Goal: Information Seeking & Learning: Learn about a topic

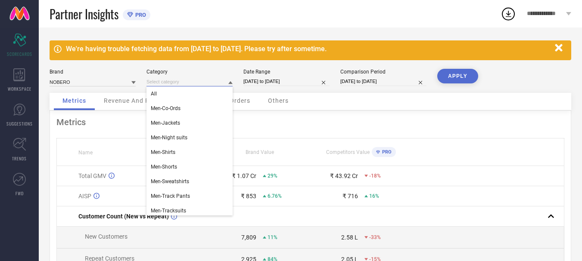
click at [181, 78] on input at bounding box center [189, 82] width 86 height 9
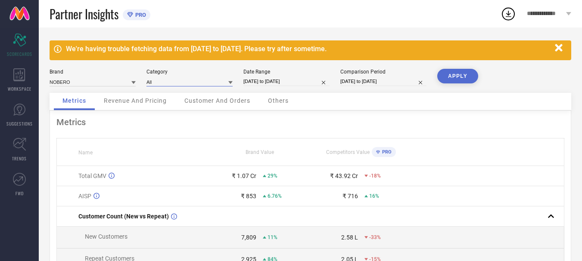
select select "7"
select select "2025"
select select "8"
select select "2025"
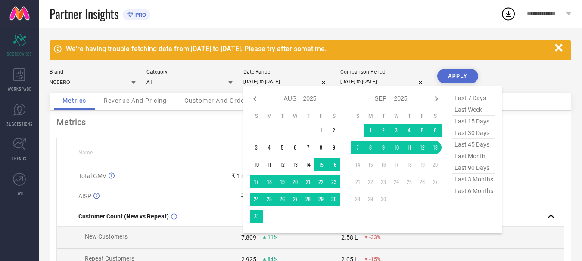
click at [273, 83] on input "[DATE] to [DATE]" at bounding box center [286, 81] width 86 height 9
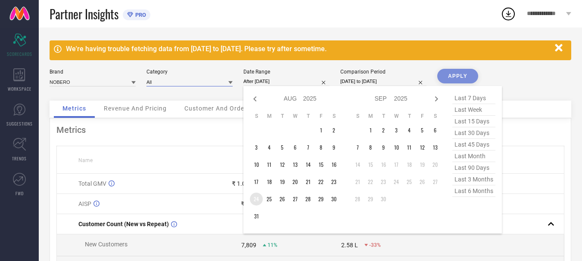
click at [257, 201] on td "24" at bounding box center [256, 199] width 13 height 13
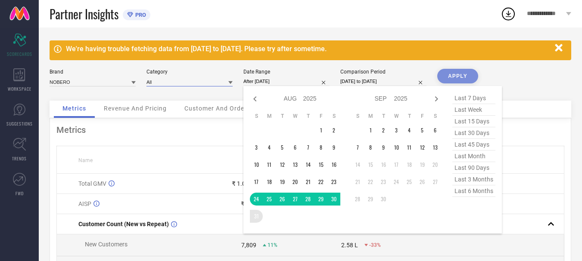
type input "[DATE] to [DATE]"
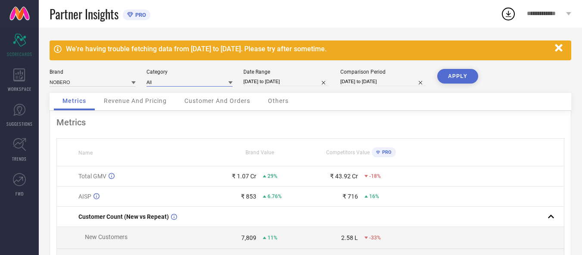
select select "7"
select select "2024"
select select "8"
select select "2024"
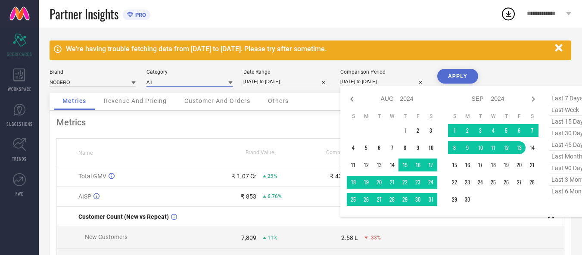
click at [359, 80] on input "[DATE] to [DATE]" at bounding box center [383, 81] width 86 height 9
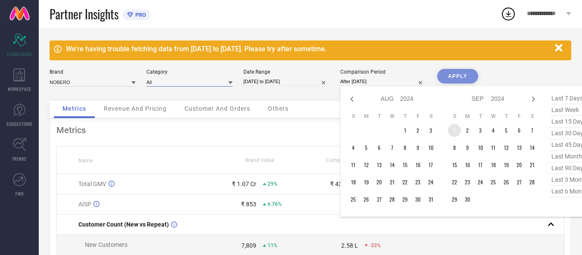
click at [453, 126] on td "1" at bounding box center [454, 130] width 13 height 13
type input "[DATE] to [DATE]"
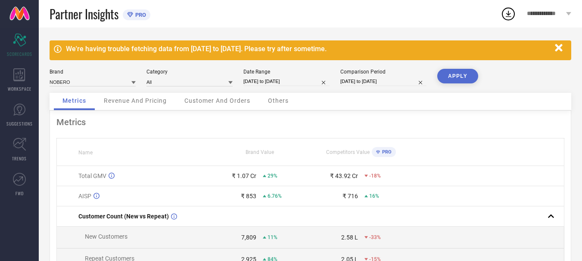
click at [453, 74] on button "APPLY" at bounding box center [457, 76] width 41 height 15
click at [223, 105] on div "Customer And Orders" at bounding box center [217, 101] width 83 height 17
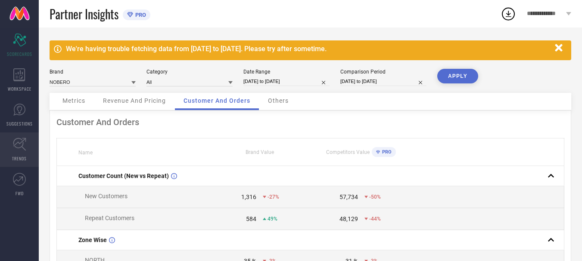
click at [23, 153] on link "TRENDS" at bounding box center [19, 150] width 39 height 34
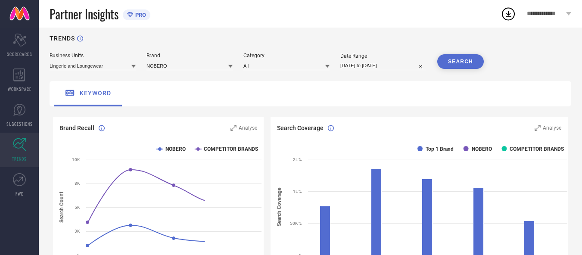
scroll to position [9, 0]
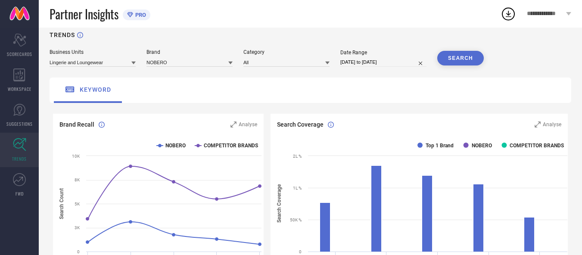
click at [131, 61] on icon at bounding box center [133, 63] width 4 height 4
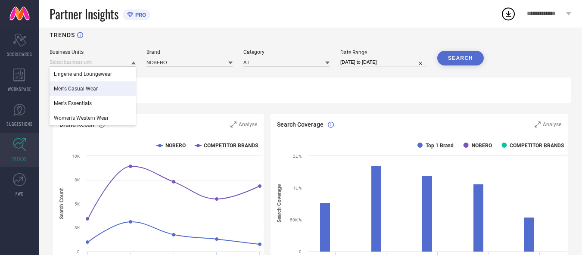
click at [107, 89] on div "Men's Casual Wear" at bounding box center [93, 88] width 86 height 15
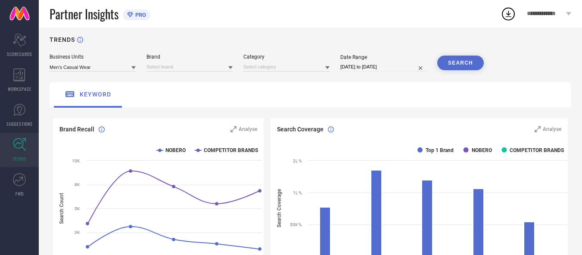
scroll to position [4, 0]
click at [193, 70] on input at bounding box center [189, 67] width 86 height 9
click at [183, 68] on input at bounding box center [189, 67] width 86 height 9
click at [164, 81] on span "NOBERO" at bounding box center [161, 79] width 20 height 6
click at [452, 65] on button "SEARCH" at bounding box center [460, 63] width 47 height 15
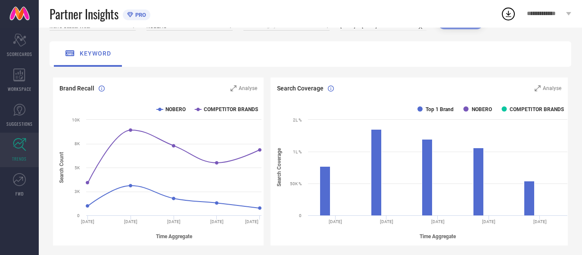
scroll to position [0, 0]
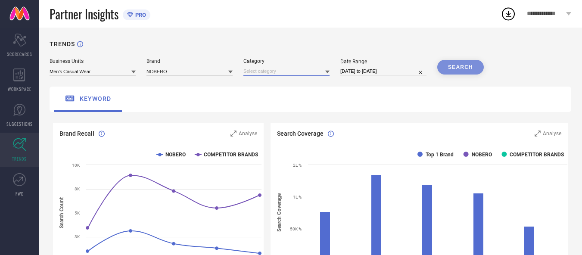
click at [292, 75] on input at bounding box center [286, 71] width 86 height 9
click at [290, 74] on input at bounding box center [286, 71] width 86 height 9
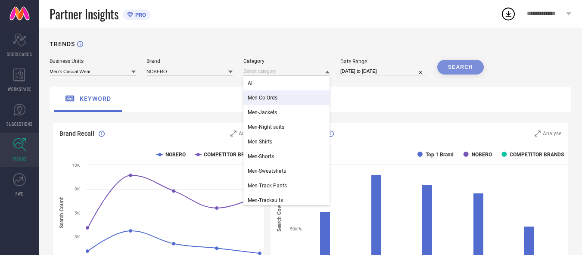
click at [283, 94] on div "Men-Co-Ords" at bounding box center [286, 97] width 86 height 15
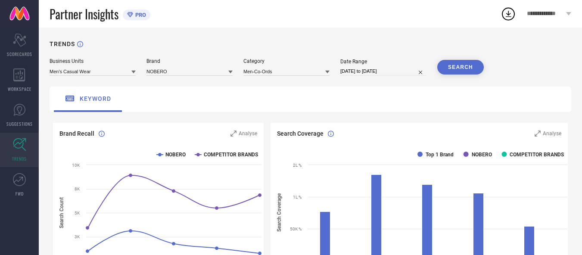
select select "7"
select select "2025"
select select "8"
select select "2025"
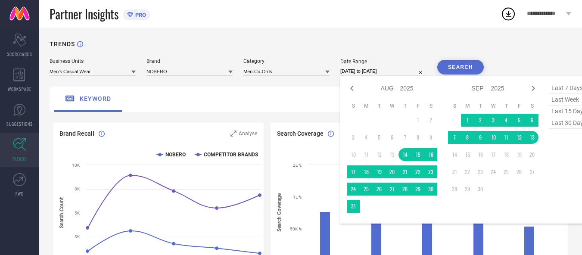
click at [356, 72] on input "[DATE] to [DATE]" at bounding box center [383, 71] width 86 height 9
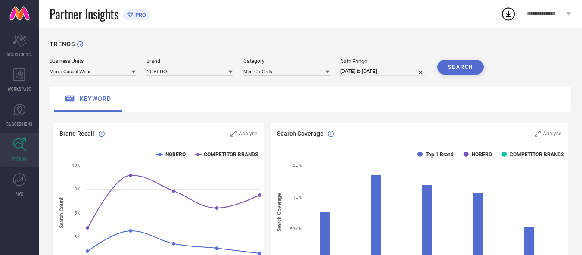
click at [450, 70] on button "SEARCH" at bounding box center [460, 67] width 47 height 15
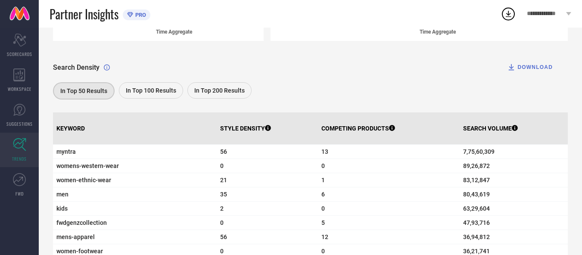
scroll to position [249, 0]
click at [199, 90] on span "In Top 200 Results" at bounding box center [219, 90] width 50 height 7
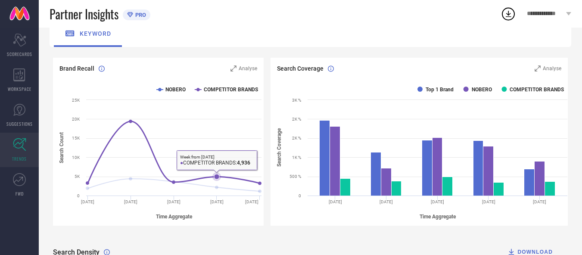
scroll to position [0, 0]
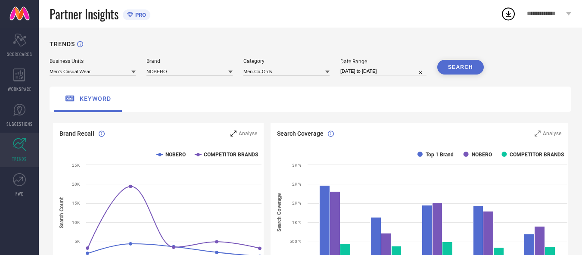
click at [239, 135] on div "Analyse" at bounding box center [243, 133] width 27 height 9
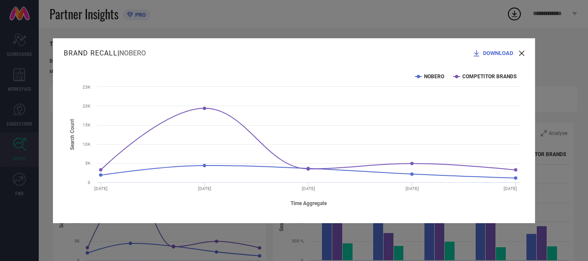
click at [521, 55] on icon at bounding box center [521, 53] width 5 height 5
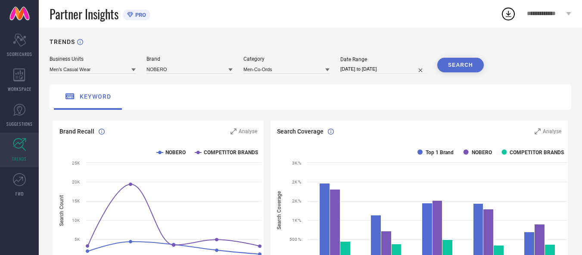
scroll to position [3, 0]
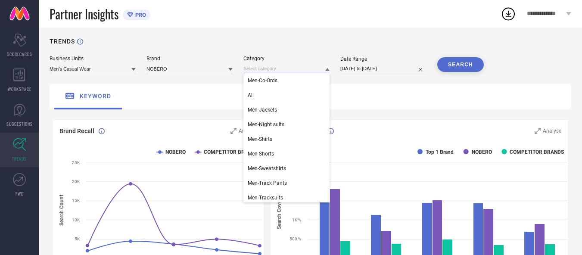
click at [289, 72] on input at bounding box center [286, 68] width 86 height 9
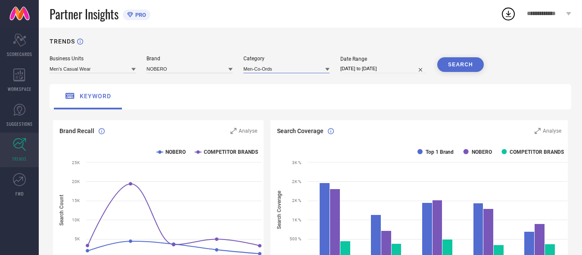
click at [289, 72] on input at bounding box center [286, 68] width 86 height 9
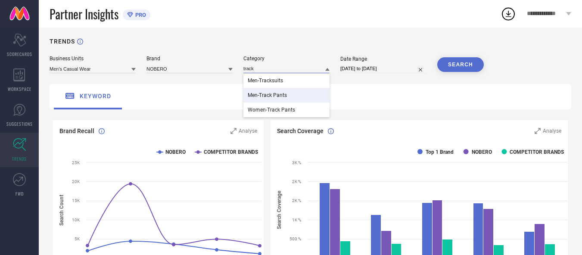
type input "track"
click at [290, 98] on div "Men-Track Pants" at bounding box center [286, 95] width 86 height 15
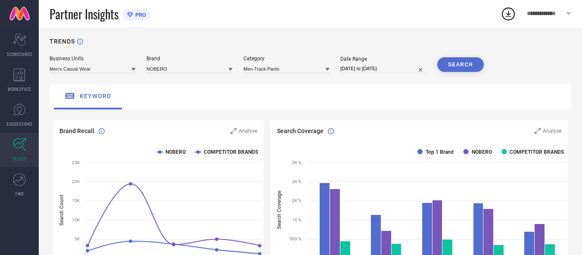
click at [453, 59] on button "SEARCH" at bounding box center [460, 64] width 47 height 15
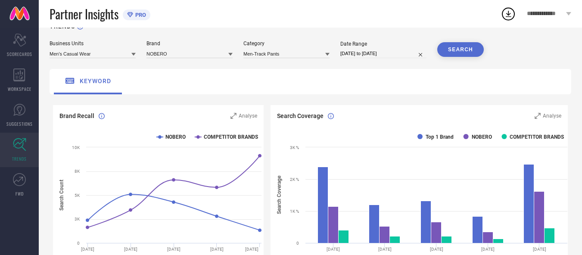
scroll to position [18, 0]
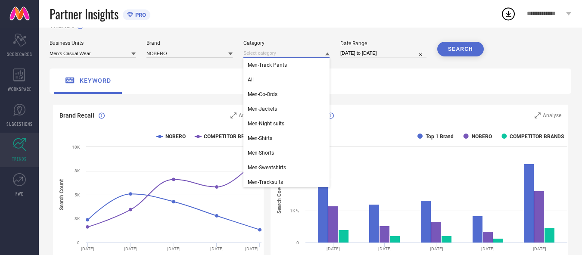
click at [277, 56] on input at bounding box center [286, 53] width 86 height 9
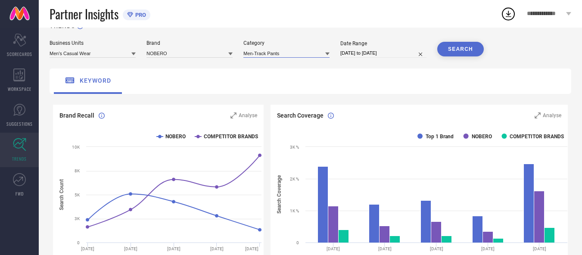
click at [277, 56] on input at bounding box center [286, 53] width 86 height 9
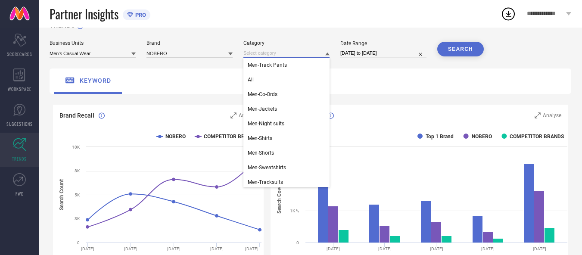
type input "o"
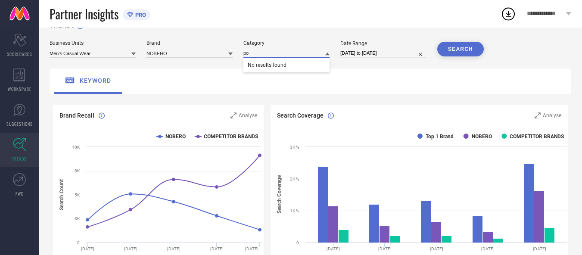
type input "p"
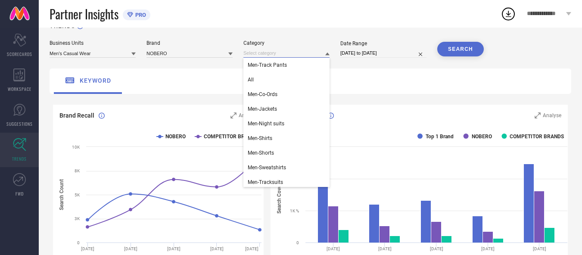
type input "y"
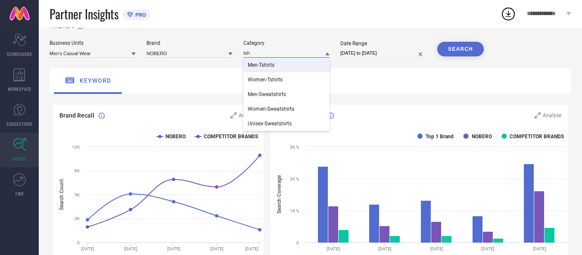
type input "tsh"
click at [278, 63] on div "Men-Tshirts" at bounding box center [286, 65] width 86 height 15
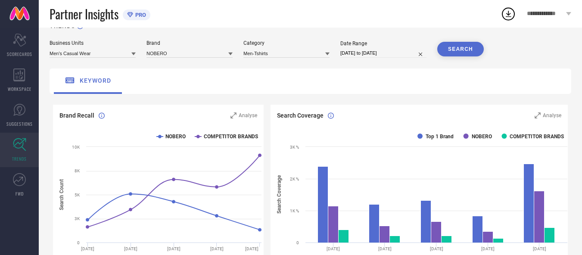
click at [448, 48] on button "SEARCH" at bounding box center [460, 49] width 47 height 15
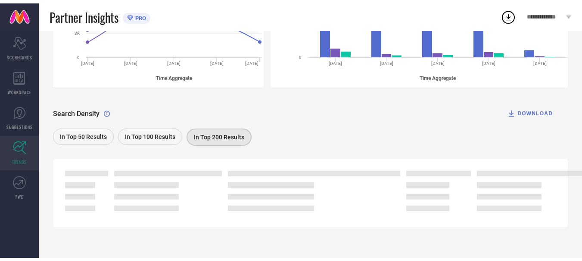
scroll to position [0, 0]
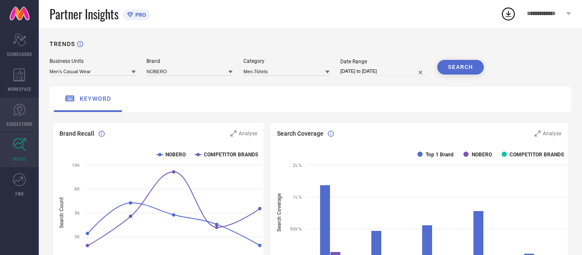
click at [16, 129] on link "SUGGESTIONS" at bounding box center [19, 115] width 39 height 34
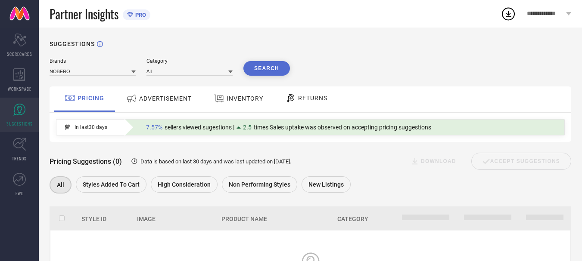
click at [165, 91] on div "ADVERTISEMENT" at bounding box center [159, 99] width 70 height 16
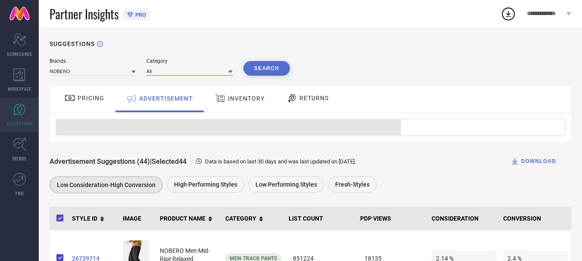
click at [180, 68] on input at bounding box center [189, 71] width 86 height 9
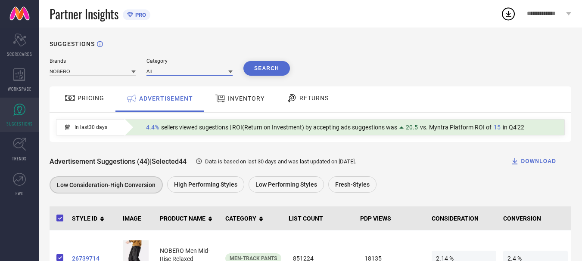
click at [180, 68] on input at bounding box center [189, 71] width 86 height 9
type input "j"
type input "track"
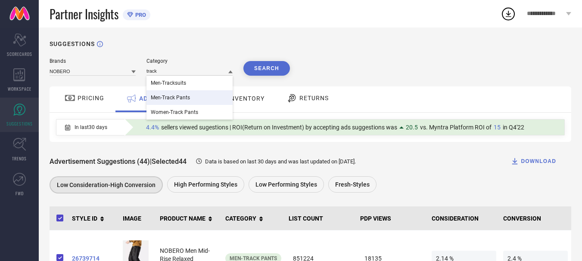
click at [186, 102] on div "Men-Track Pants" at bounding box center [189, 97] width 86 height 15
click at [264, 65] on button "Search" at bounding box center [266, 68] width 47 height 15
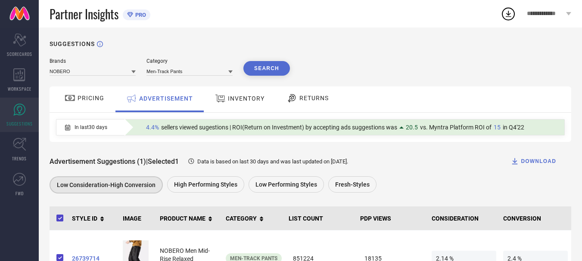
scroll to position [40, 0]
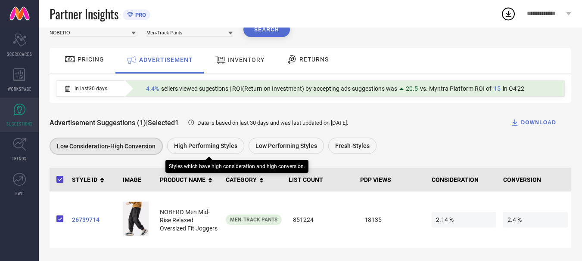
click at [201, 143] on span "High Performing Styles" at bounding box center [205, 146] width 63 height 7
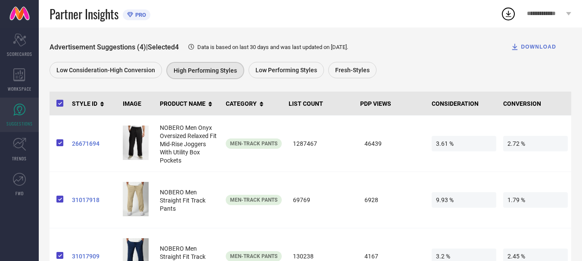
scroll to position [115, 0]
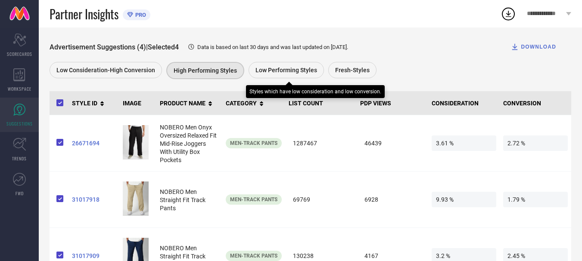
click at [292, 71] on span "Low Performing Styles" at bounding box center [286, 70] width 62 height 7
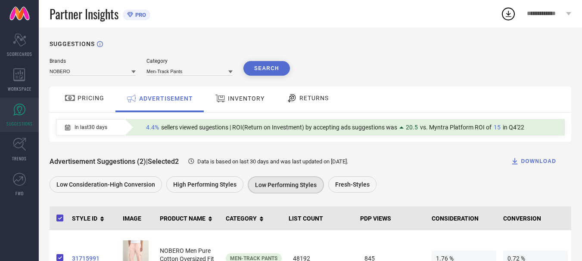
scroll to position [97, 0]
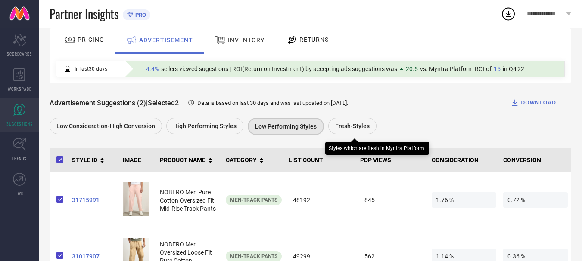
click at [351, 124] on span "Fresh-Styles" at bounding box center [352, 126] width 34 height 7
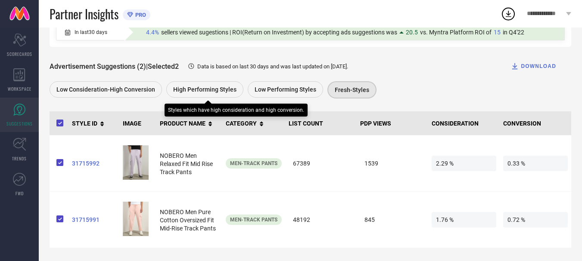
click at [217, 81] on div "High Performing Styles" at bounding box center [204, 89] width 77 height 16
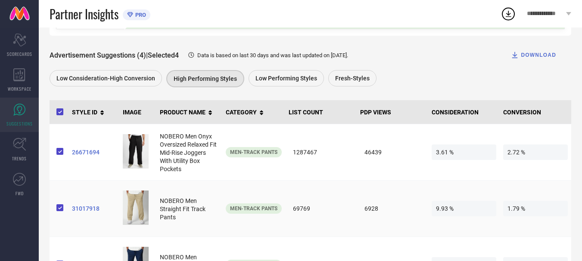
scroll to position [93, 0]
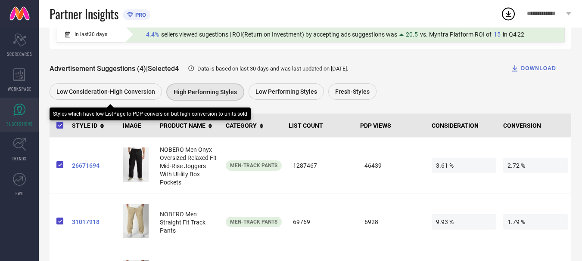
click at [108, 90] on span "Low Consideration-High Conversion" at bounding box center [105, 91] width 99 height 7
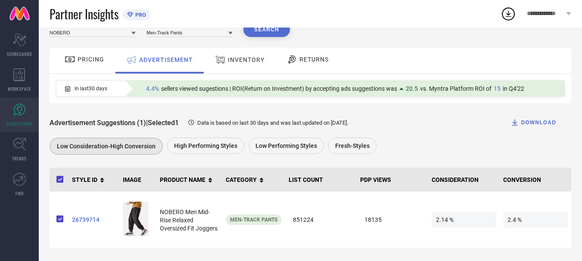
scroll to position [0, 0]
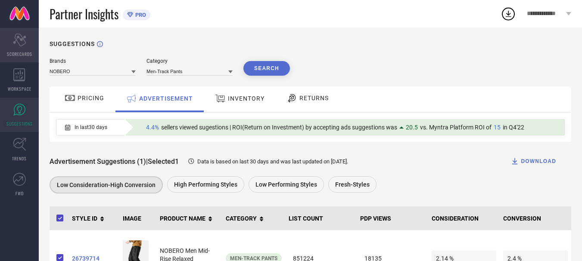
click at [22, 55] on span "SCORECARDS" at bounding box center [19, 54] width 25 height 6
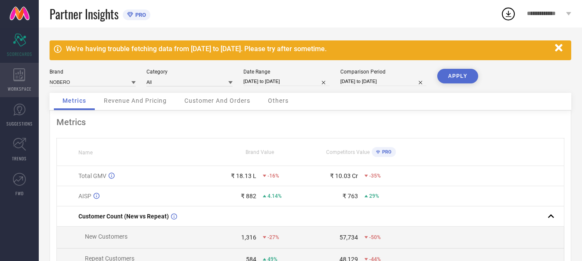
click at [12, 83] on div "WORKSPACE" at bounding box center [19, 80] width 39 height 34
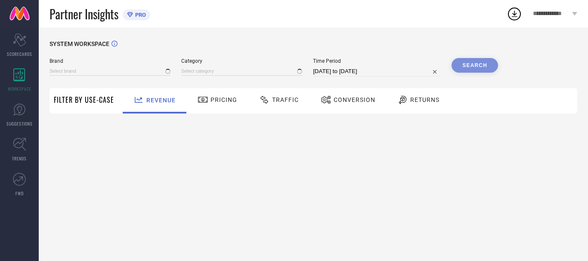
type input "NOBERO"
type input "All"
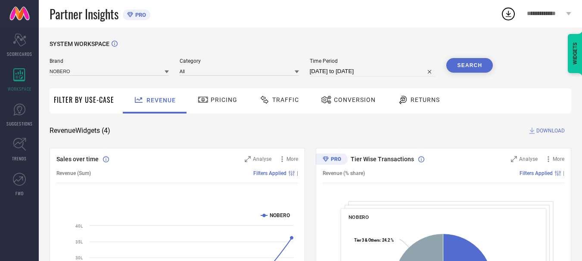
click at [277, 98] on span "Traffic" at bounding box center [285, 99] width 27 height 7
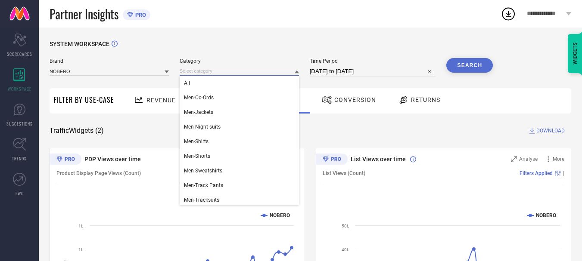
click at [217, 72] on input at bounding box center [239, 71] width 119 height 9
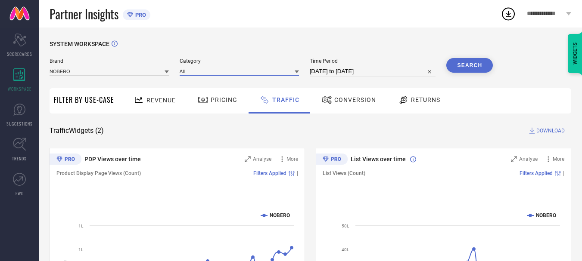
click at [217, 72] on input at bounding box center [239, 71] width 119 height 9
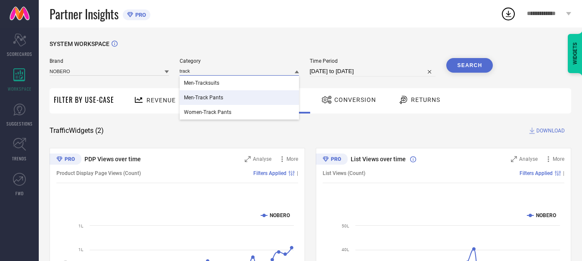
type input "track"
click at [238, 104] on div "Men-Track Pants" at bounding box center [239, 97] width 119 height 15
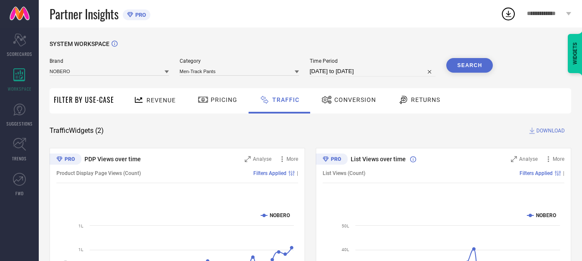
click at [471, 70] on button "Search" at bounding box center [469, 65] width 47 height 15
drag, startPoint x: 373, startPoint y: 79, endPoint x: 367, endPoint y: 74, distance: 8.3
click at [367, 74] on div "Brand NOBERO Category Men-Track Pants Time Period [DATE] to [DATE] Search" at bounding box center [271, 71] width 443 height 26
select select "7"
select select "2025"
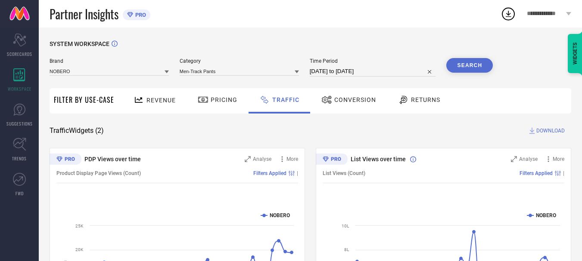
select select "8"
select select "2025"
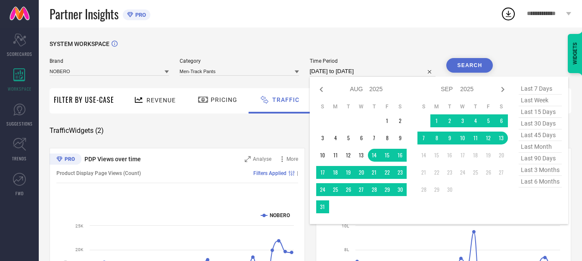
click at [367, 74] on input "[DATE] to [DATE]" at bounding box center [373, 71] width 126 height 10
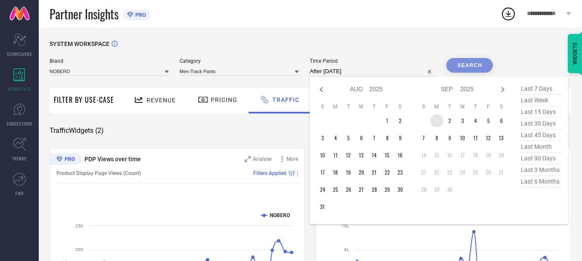
click at [440, 121] on td "1" at bounding box center [436, 121] width 13 height 13
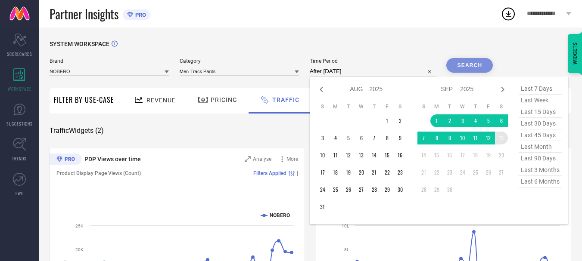
type input "[DATE] to [DATE]"
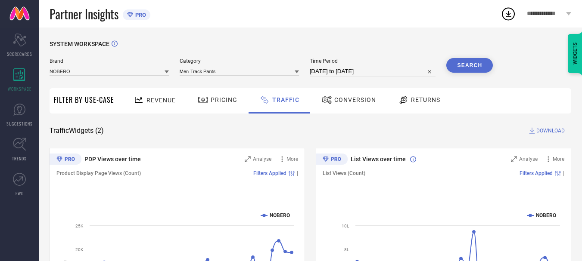
click at [474, 60] on button "Search" at bounding box center [469, 65] width 47 height 15
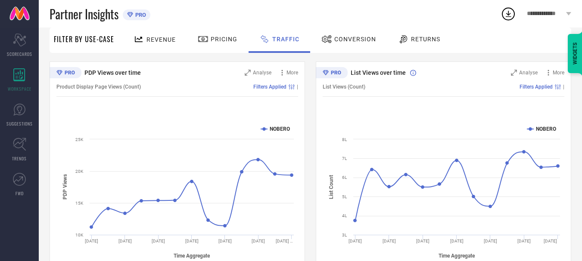
scroll to position [84, 0]
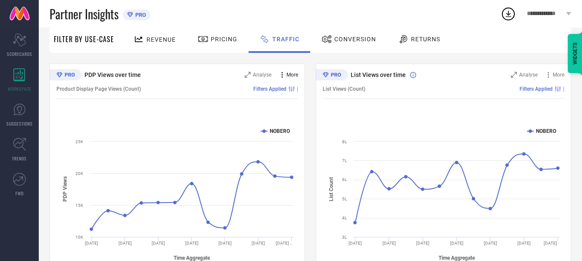
click at [290, 77] on span "More" at bounding box center [292, 75] width 12 height 6
click at [230, 91] on div "Filters Applied |" at bounding box center [219, 89] width 157 height 6
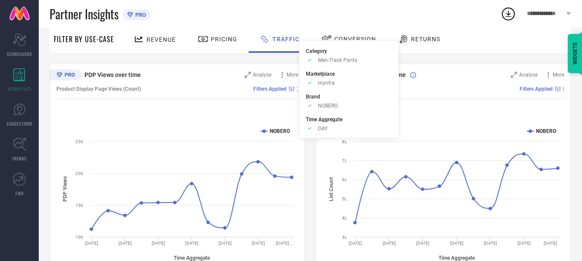
scroll to position [0, 0]
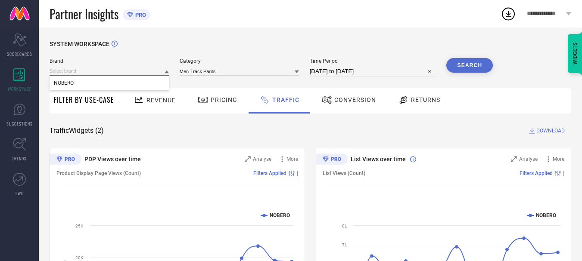
click at [115, 70] on input at bounding box center [109, 71] width 119 height 9
click at [146, 72] on input at bounding box center [109, 71] width 119 height 9
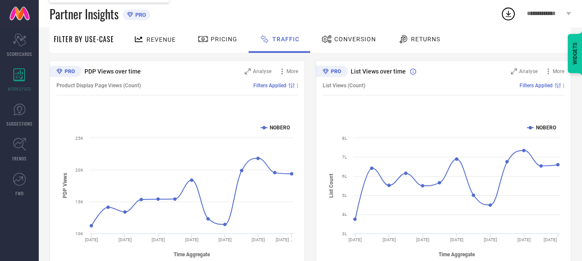
scroll to position [88, 0]
click at [348, 40] on span "Conversion" at bounding box center [355, 39] width 42 height 7
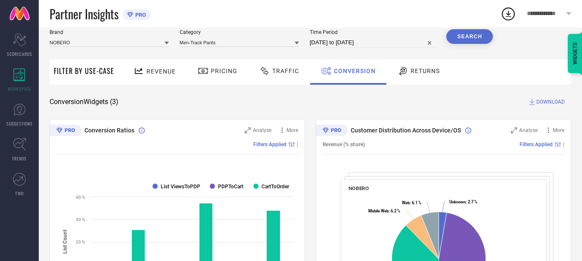
scroll to position [28, 0]
click at [289, 71] on span "Traffic" at bounding box center [285, 71] width 27 height 7
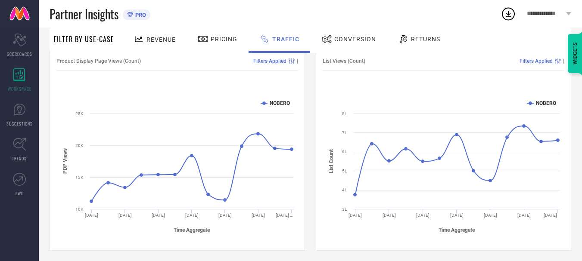
scroll to position [113, 0]
click at [360, 44] on div "Conversion" at bounding box center [348, 39] width 59 height 15
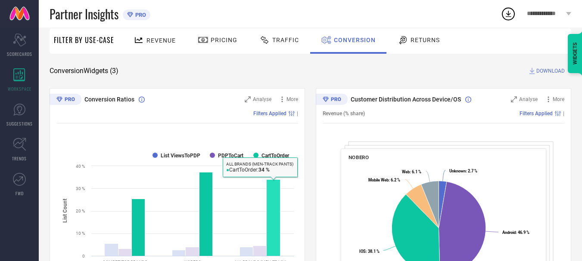
scroll to position [47, 0]
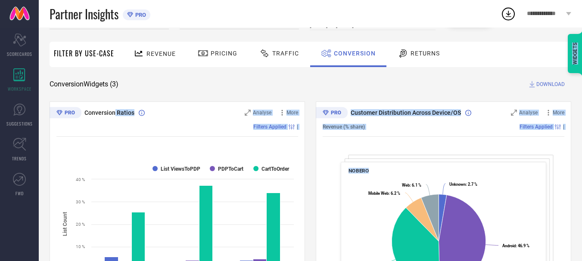
click at [191, 115] on body "**********" at bounding box center [291, 83] width 582 height 261
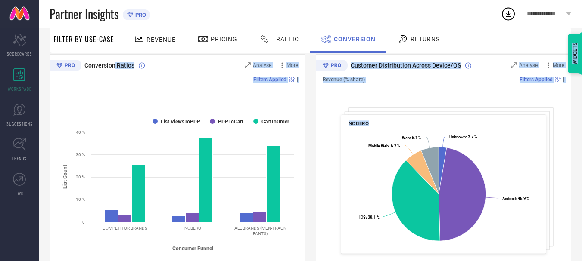
scroll to position [94, 0]
click at [174, 102] on div "Conversion Ratios Analyse More Filters Applied | Created with Highcharts 9.3.3 …" at bounding box center [177, 161] width 255 height 215
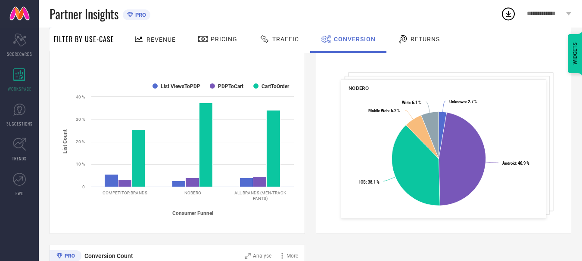
scroll to position [129, 0]
click at [410, 42] on span "Returns" at bounding box center [424, 39] width 29 height 7
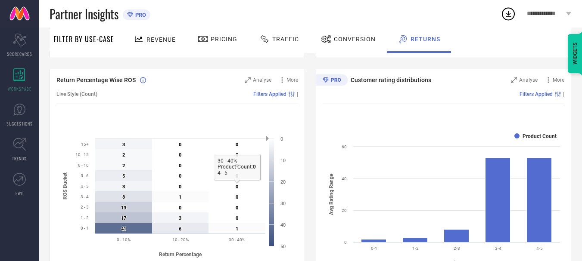
scroll to position [0, 0]
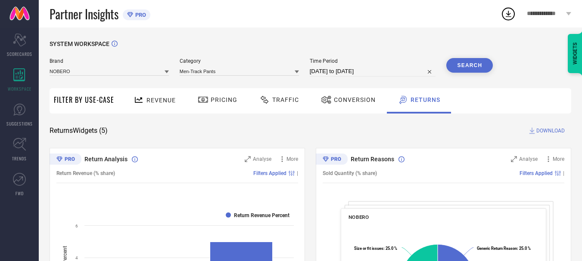
click at [156, 98] on span "Revenue" at bounding box center [160, 100] width 29 height 7
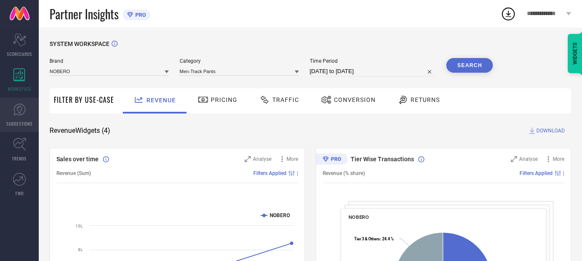
click at [23, 121] on span "SUGGESTIONS" at bounding box center [19, 124] width 26 height 6
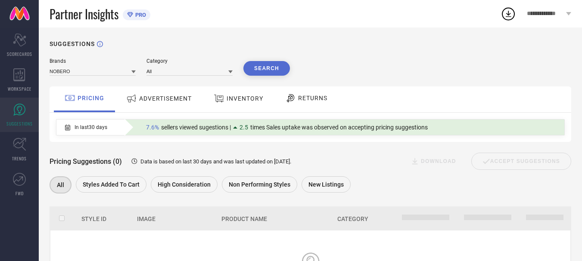
click at [242, 102] on span "INVENTORY" at bounding box center [245, 98] width 37 height 7
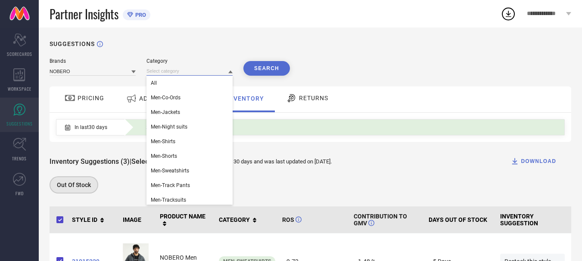
click at [183, 73] on input at bounding box center [189, 71] width 86 height 9
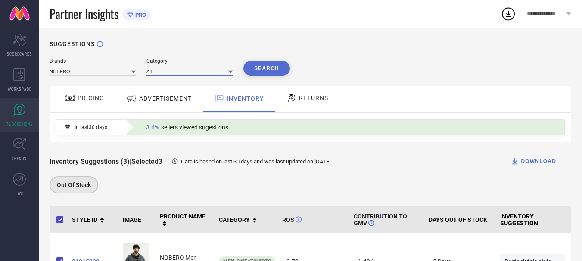
click at [183, 73] on input at bounding box center [189, 71] width 86 height 9
type input "track"
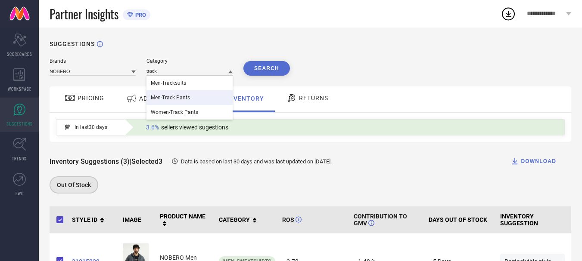
click at [195, 91] on div "Men-Track Pants" at bounding box center [189, 97] width 86 height 15
click at [250, 70] on button "Search" at bounding box center [266, 68] width 47 height 15
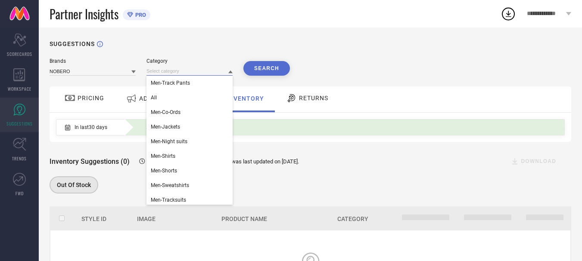
click at [228, 75] on input at bounding box center [189, 71] width 86 height 9
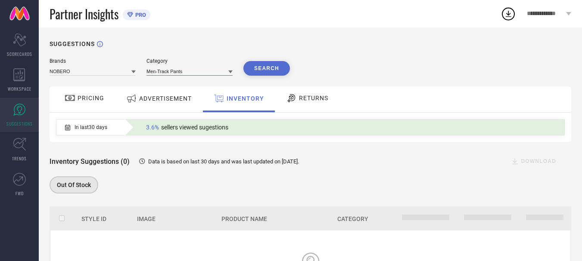
click at [220, 75] on input at bounding box center [189, 71] width 86 height 9
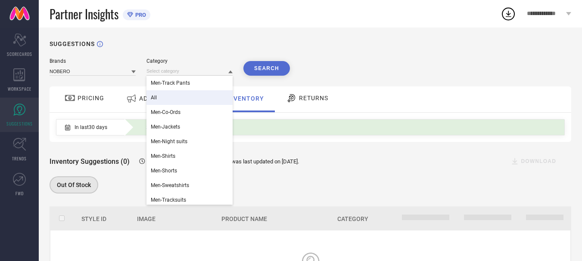
click at [196, 101] on div "All" at bounding box center [189, 97] width 86 height 15
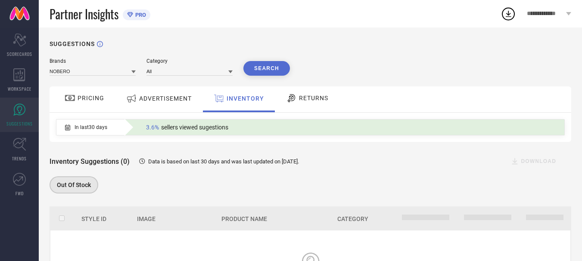
click at [251, 69] on button "Search" at bounding box center [266, 68] width 47 height 15
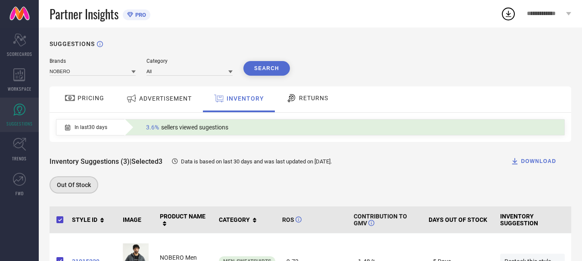
click at [93, 93] on div "PRICING" at bounding box center [84, 98] width 44 height 15
